Goal: Information Seeking & Learning: Learn about a topic

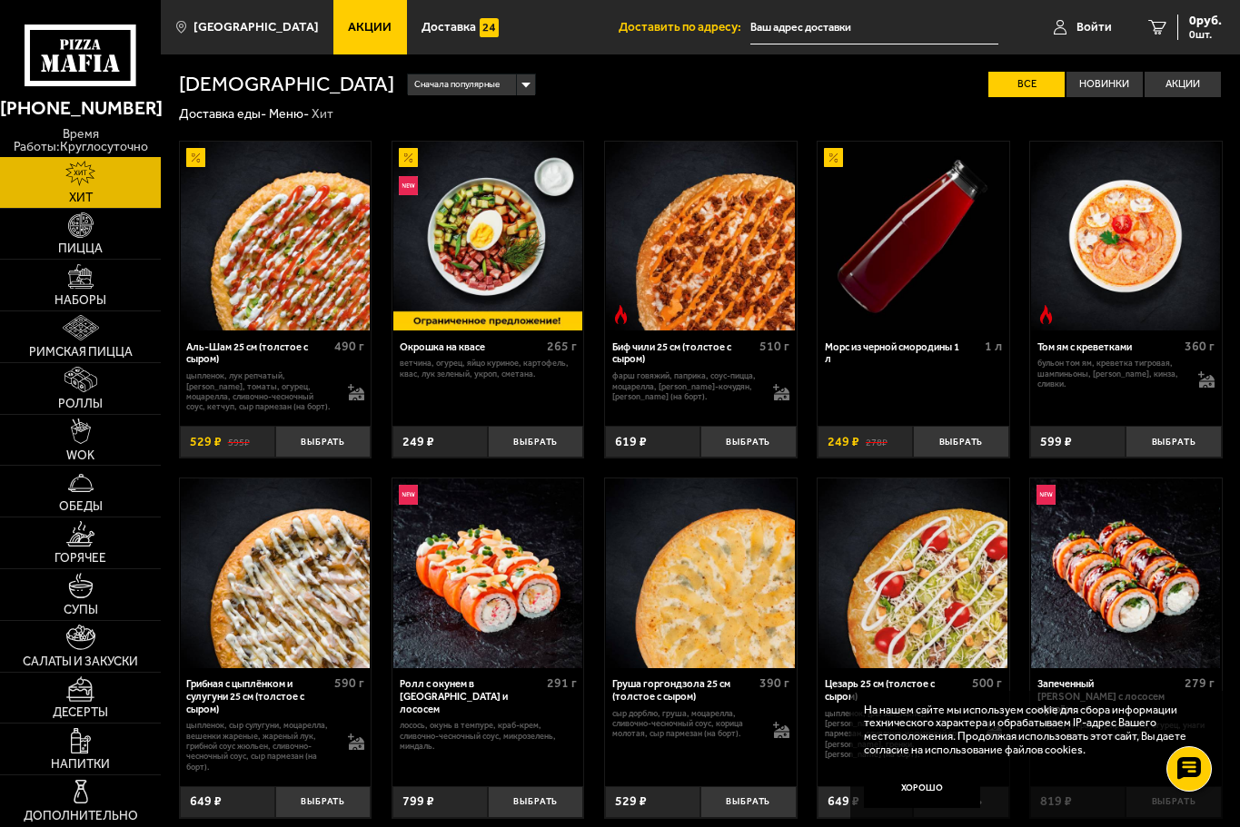
click at [357, 38] on link "Акции" at bounding box center [370, 27] width 74 height 54
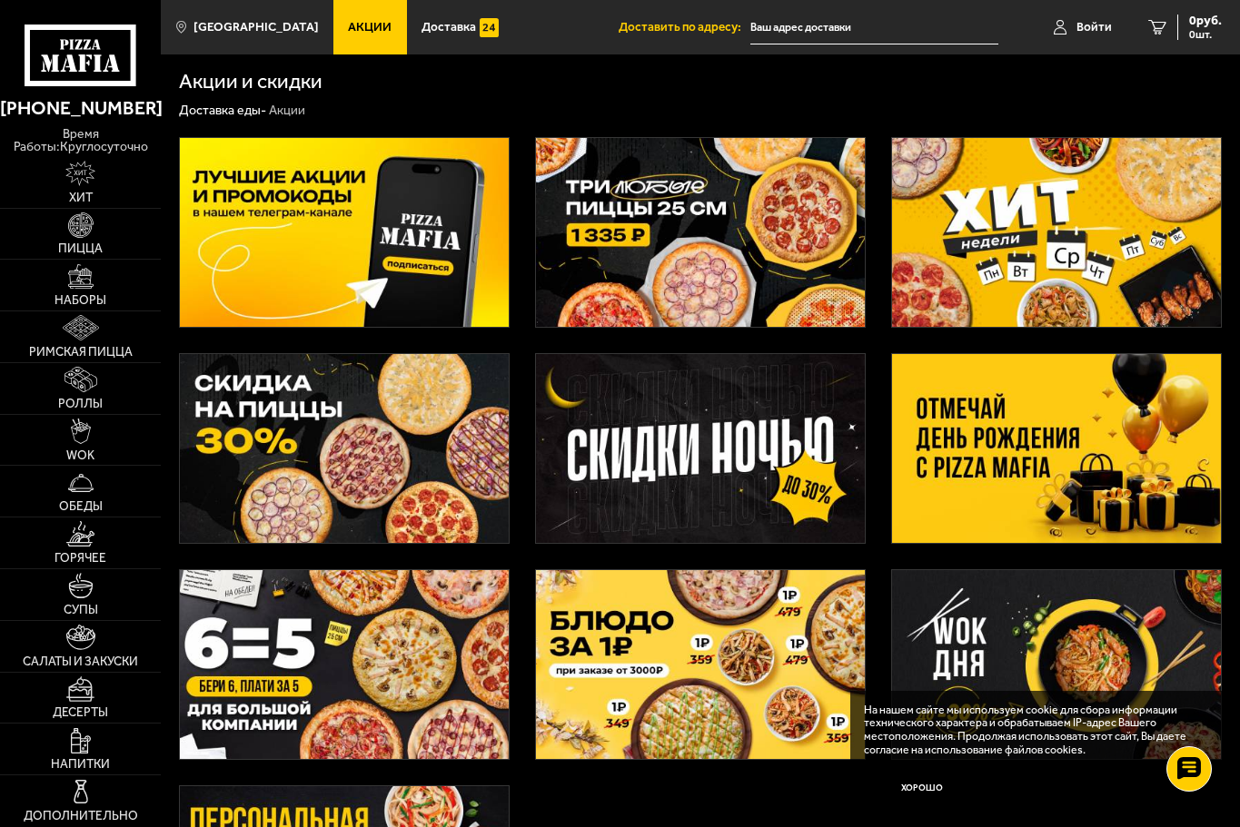
click at [970, 414] on img at bounding box center [1056, 448] width 329 height 189
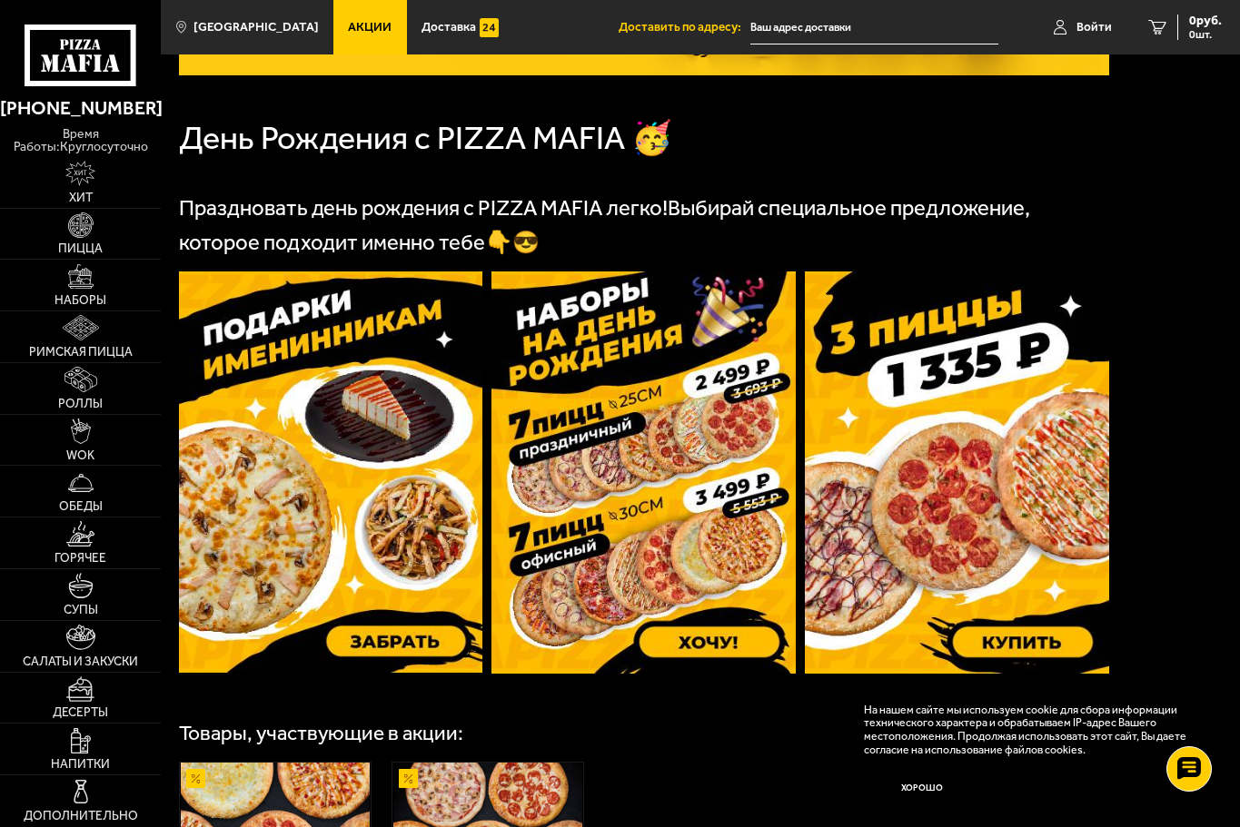
scroll to position [333, 0]
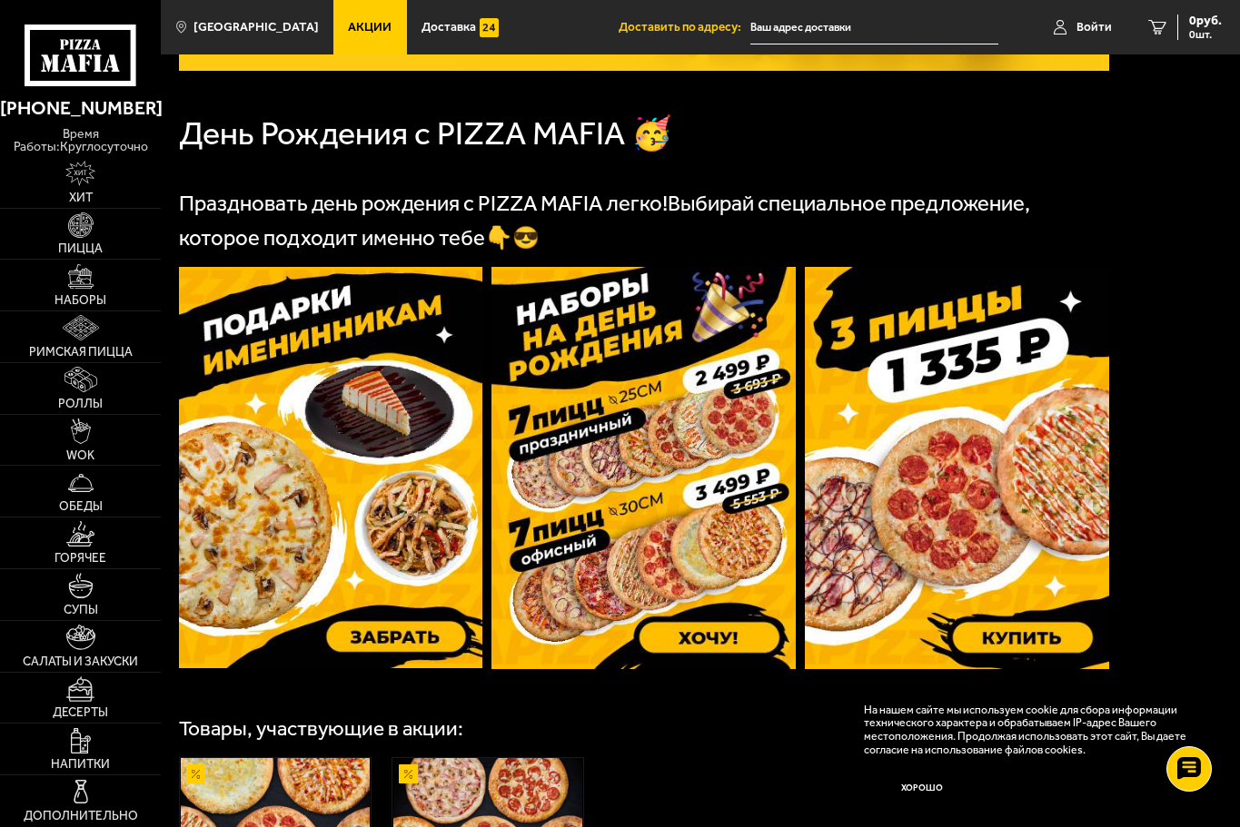
click at [1005, 339] on img at bounding box center [957, 468] width 304 height 403
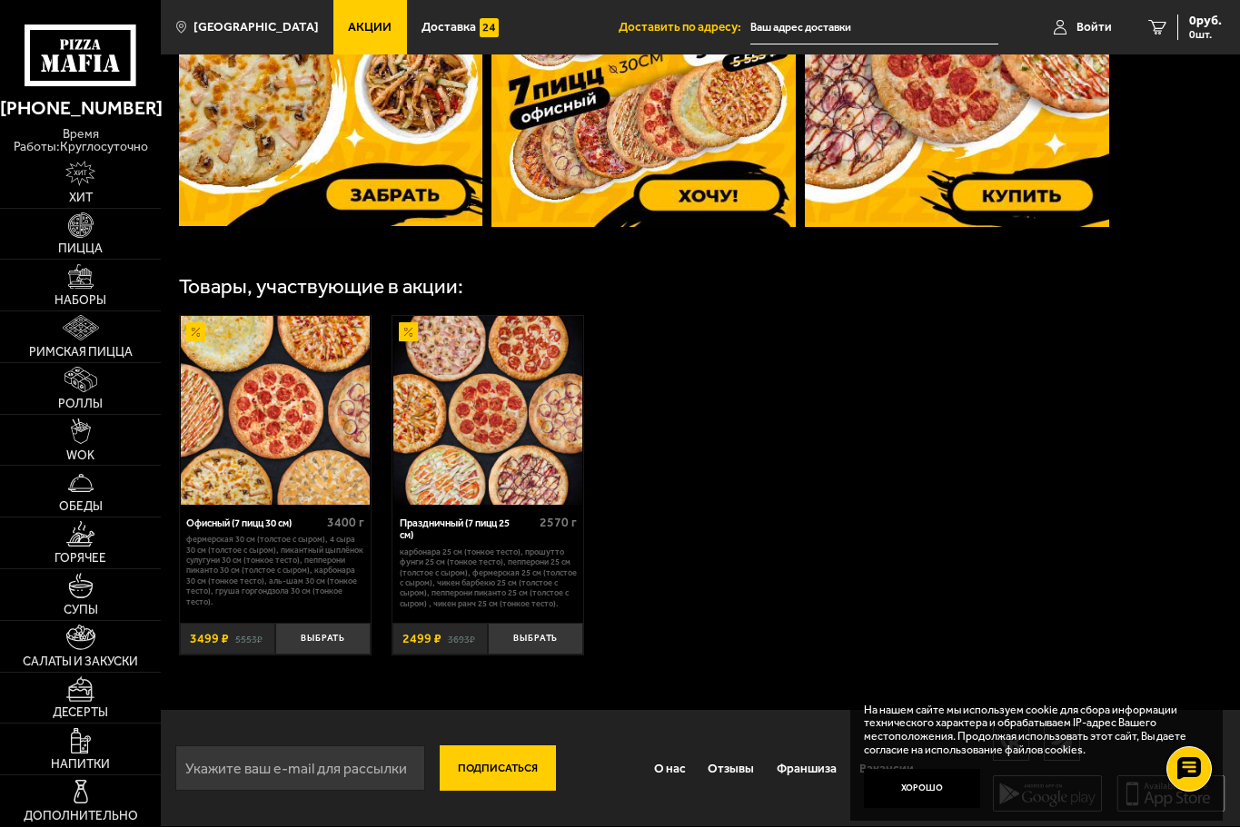
scroll to position [117, 0]
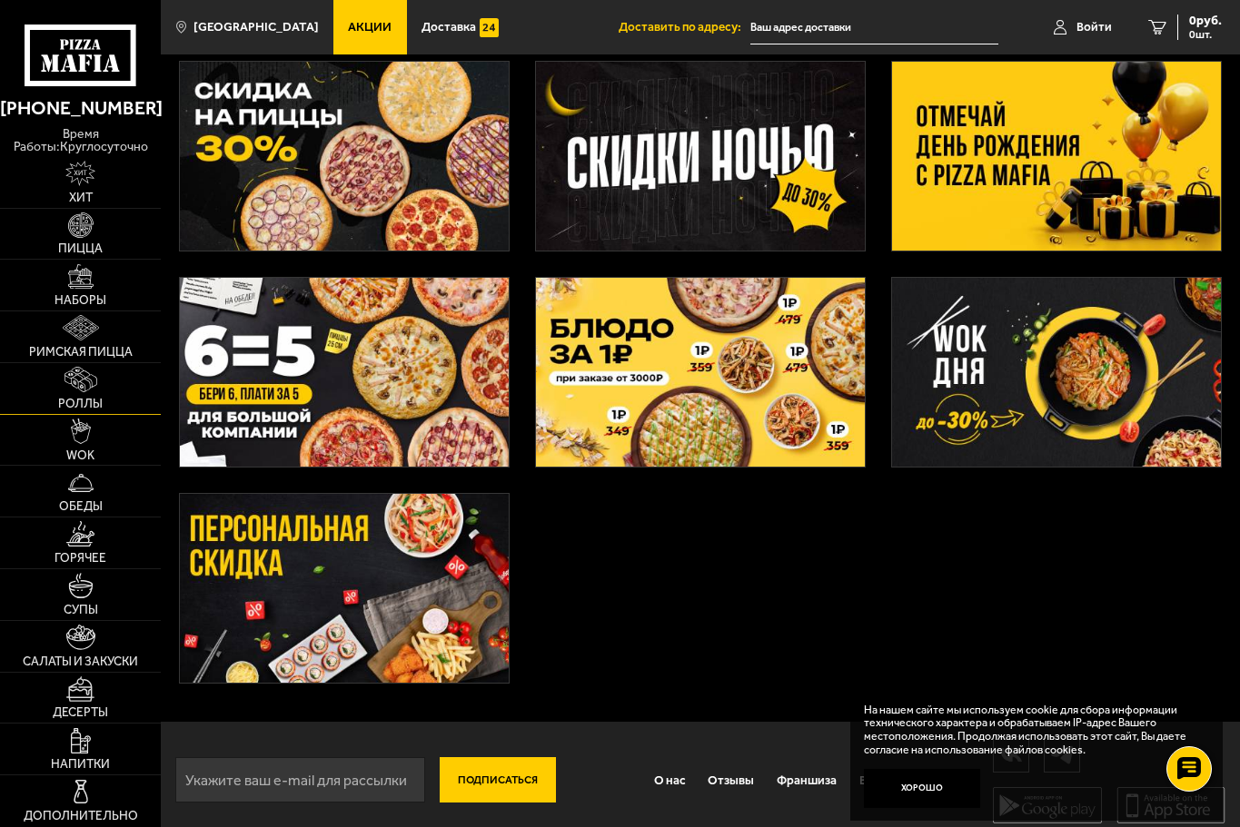
scroll to position [308, 0]
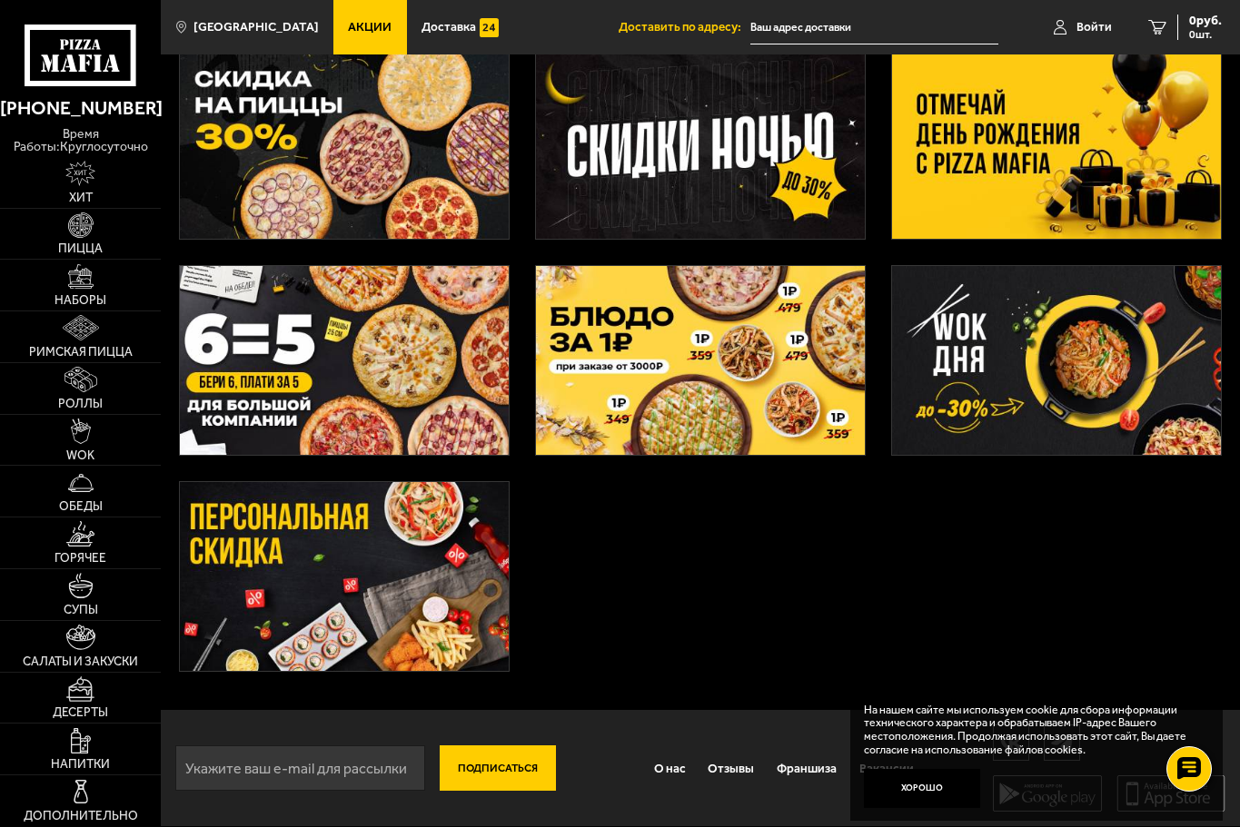
click at [378, 506] on img at bounding box center [344, 576] width 329 height 189
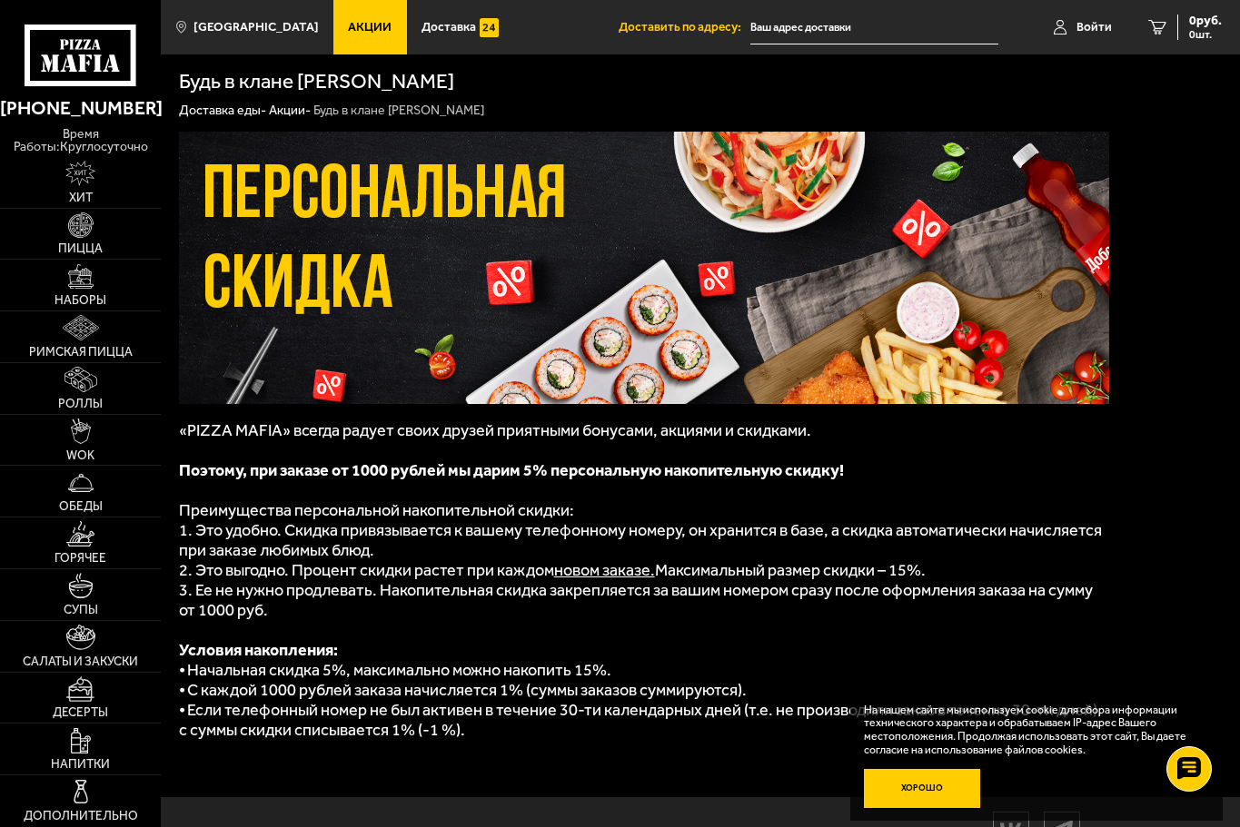
click at [939, 780] on button "Хорошо" at bounding box center [922, 788] width 116 height 39
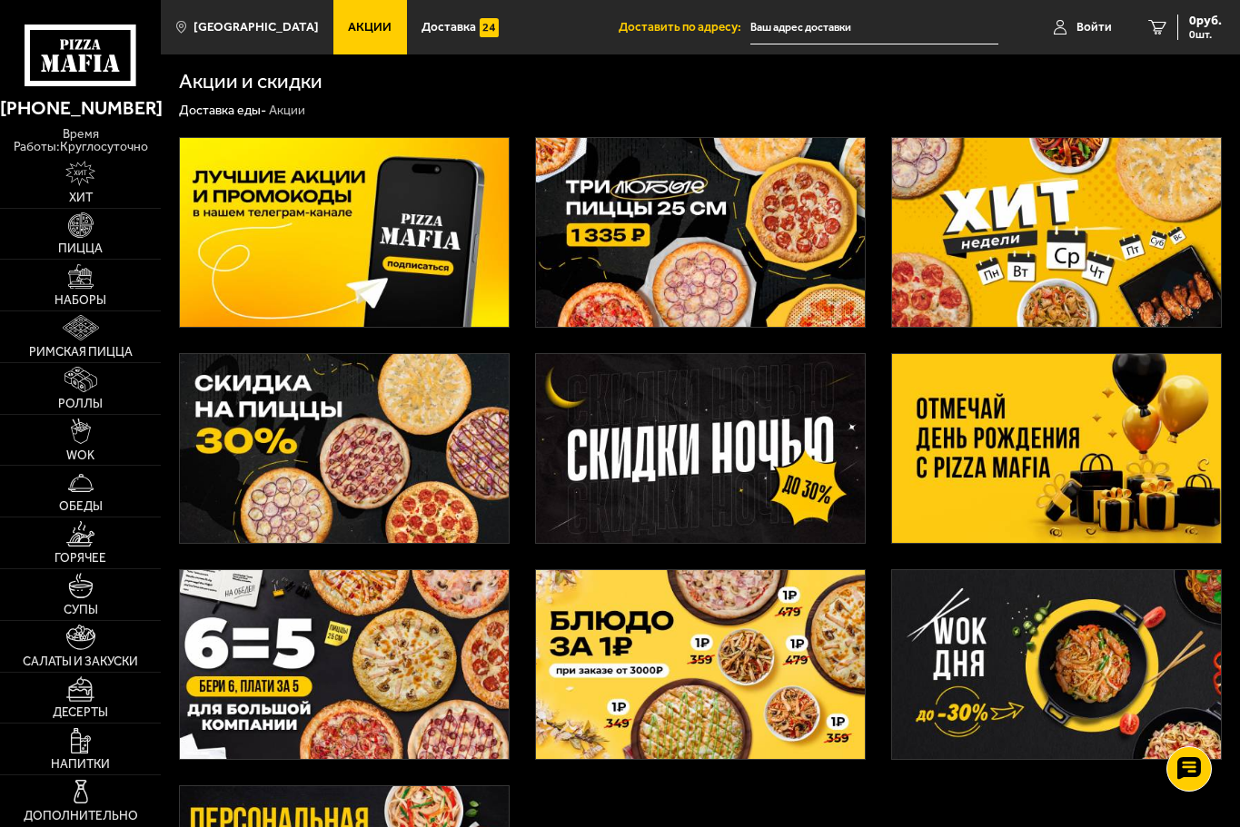
click at [380, 260] on img at bounding box center [344, 232] width 329 height 189
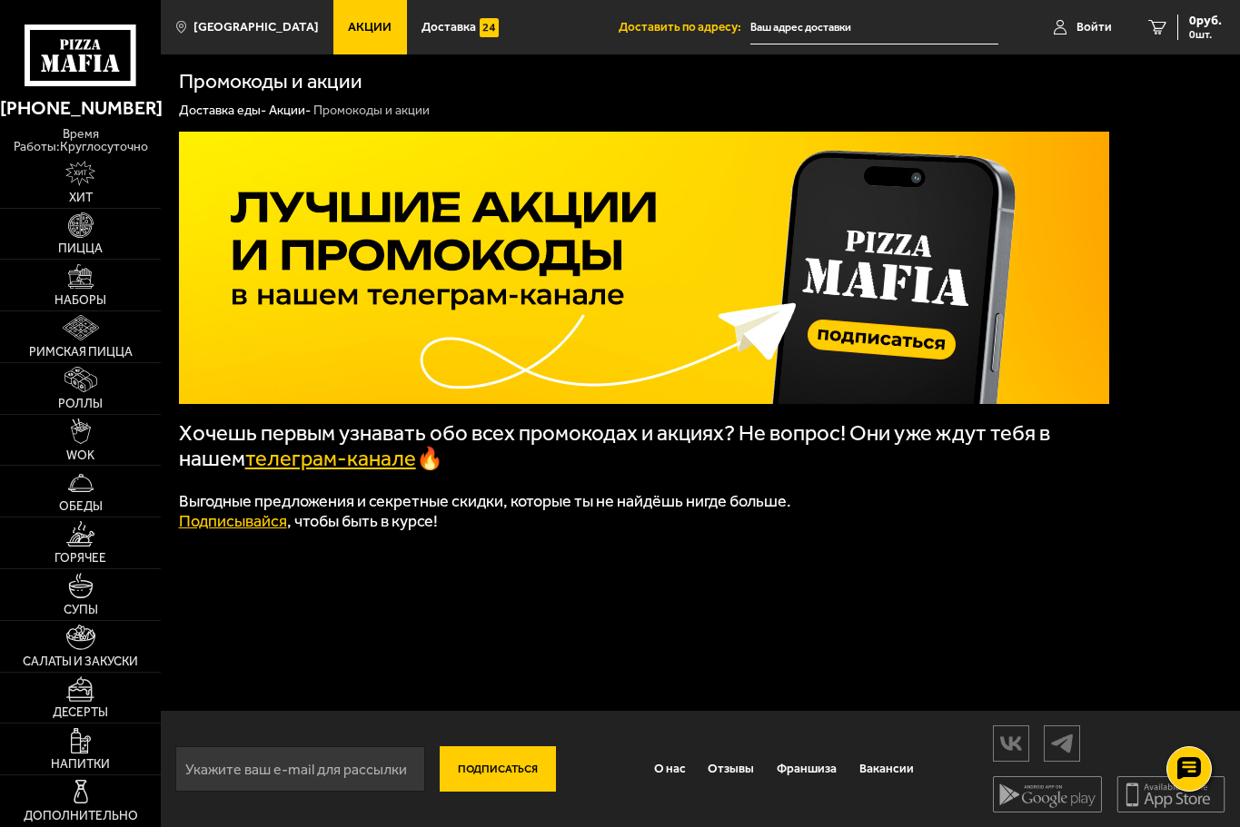
click at [397, 462] on link "телеграм-канале" at bounding box center [330, 458] width 171 height 25
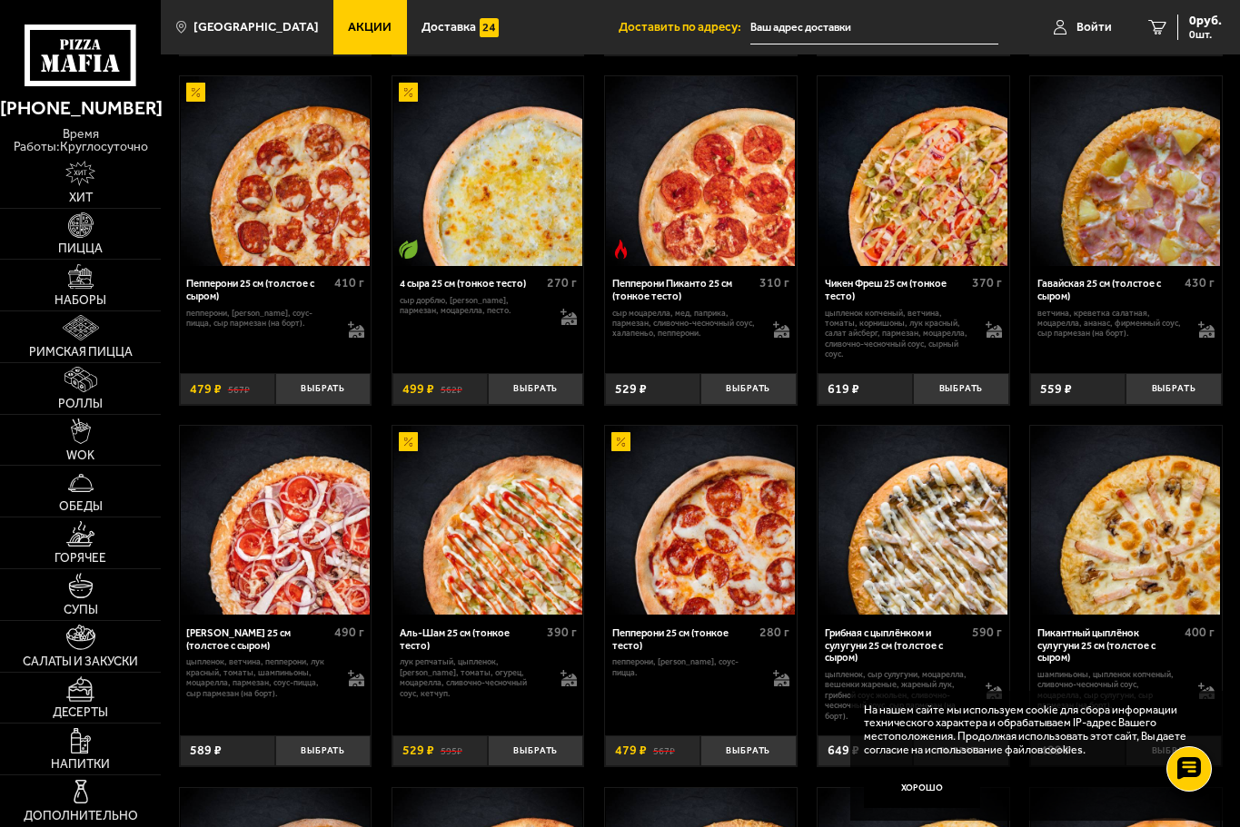
scroll to position [999, 0]
